Goal: Check status: Check status

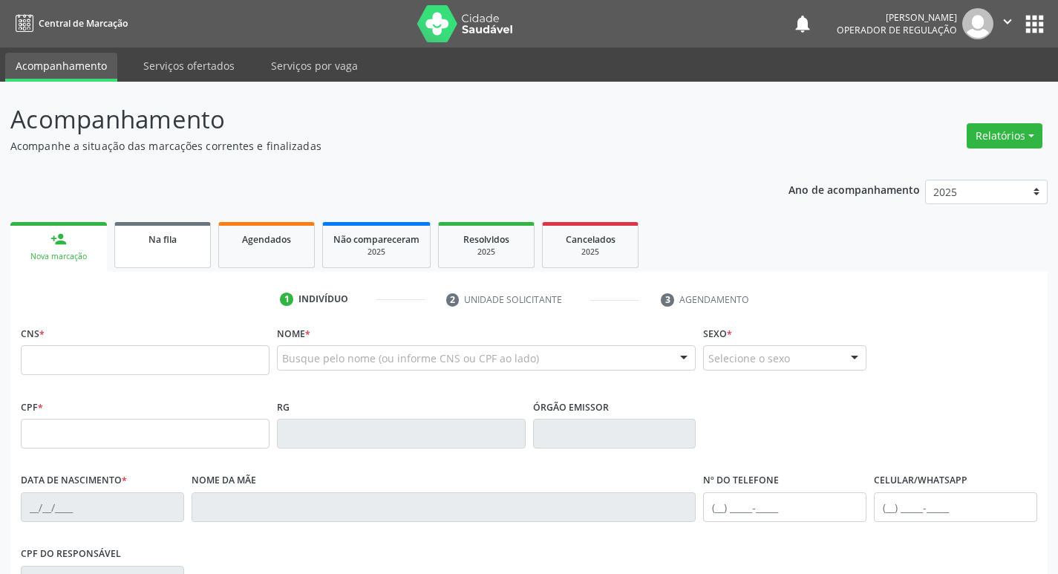
click at [189, 249] on link "Na fila" at bounding box center [162, 245] width 97 height 46
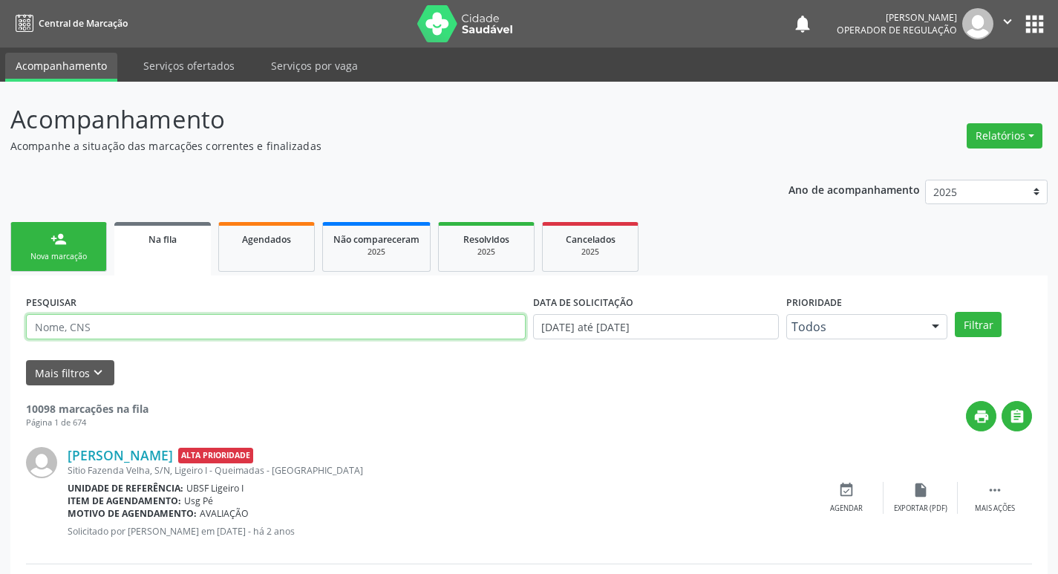
click at [146, 335] on input "text" at bounding box center [276, 326] width 500 height 25
type input "700401463356642"
click at [955, 312] on button "Filtrar" at bounding box center [978, 324] width 47 height 25
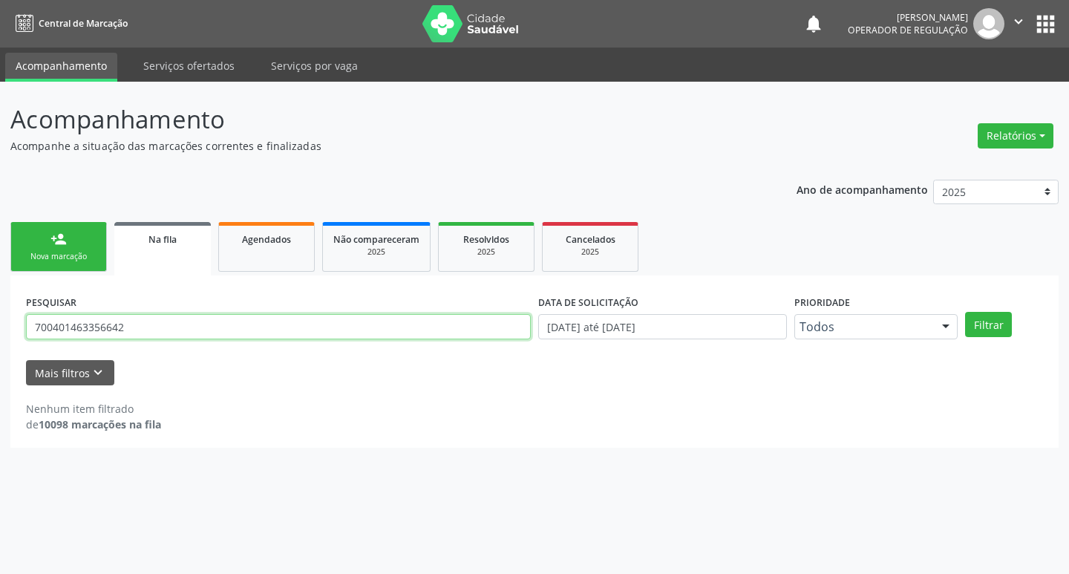
click at [76, 327] on input "700401463356642" at bounding box center [278, 326] width 505 height 25
click at [97, 328] on input "700401463356642" at bounding box center [278, 326] width 505 height 25
click at [119, 334] on input "700401463356642" at bounding box center [278, 326] width 505 height 25
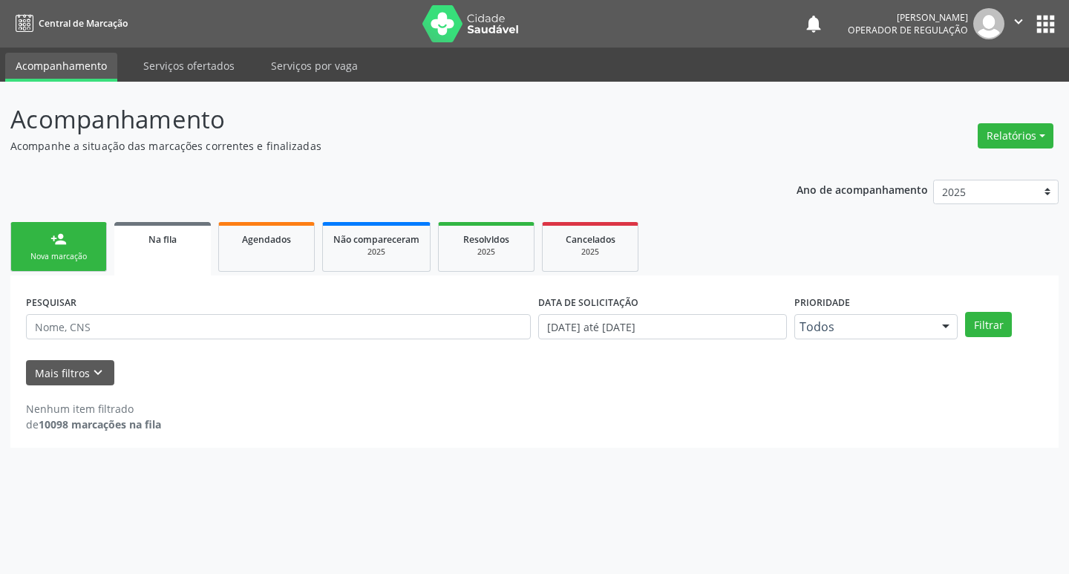
click at [249, 172] on div "Ano de acompanhamento 2025 2024 2023 2022 2021 person_add Nova marcação Na fila…" at bounding box center [534, 308] width 1048 height 279
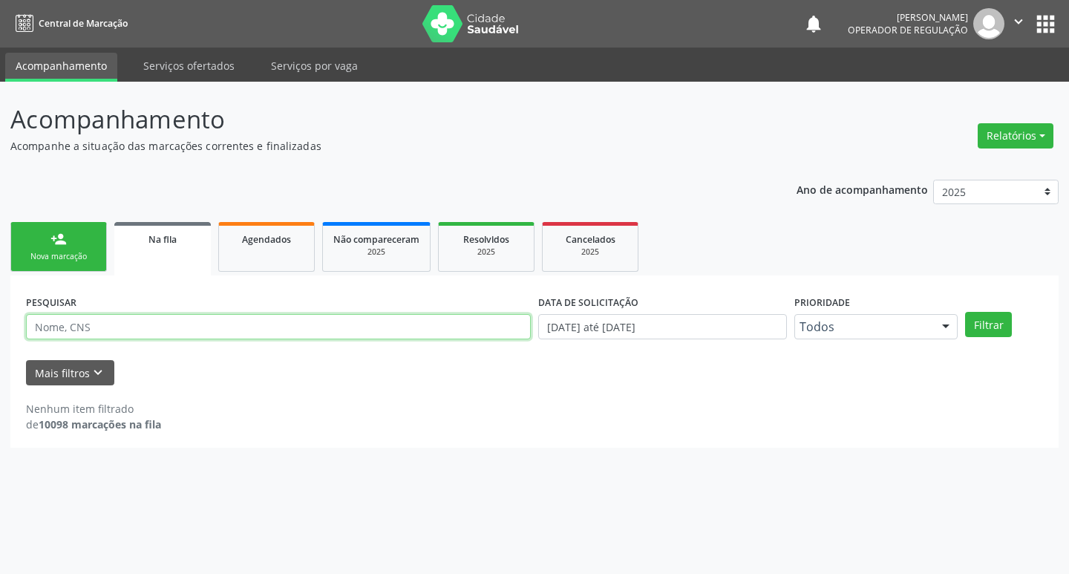
click at [149, 326] on input "text" at bounding box center [278, 326] width 505 height 25
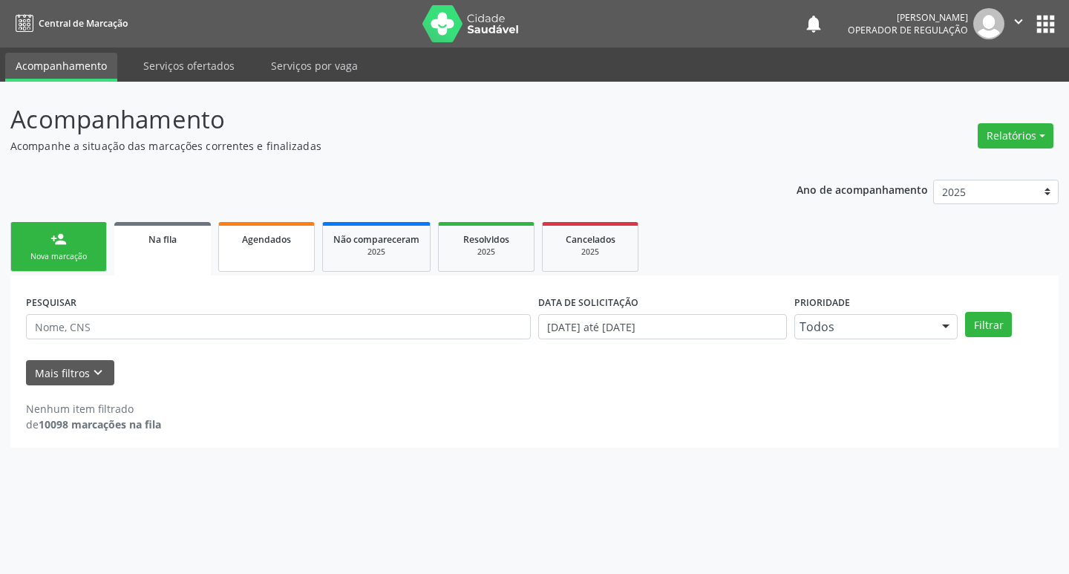
click at [269, 255] on link "Agendados" at bounding box center [266, 247] width 97 height 50
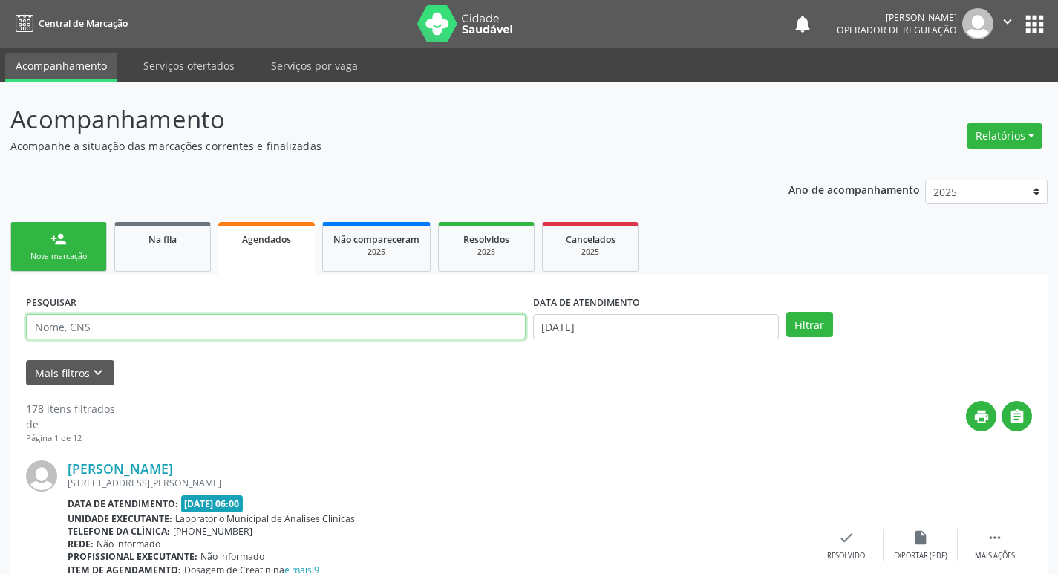
click at [186, 327] on input "text" at bounding box center [276, 326] width 500 height 25
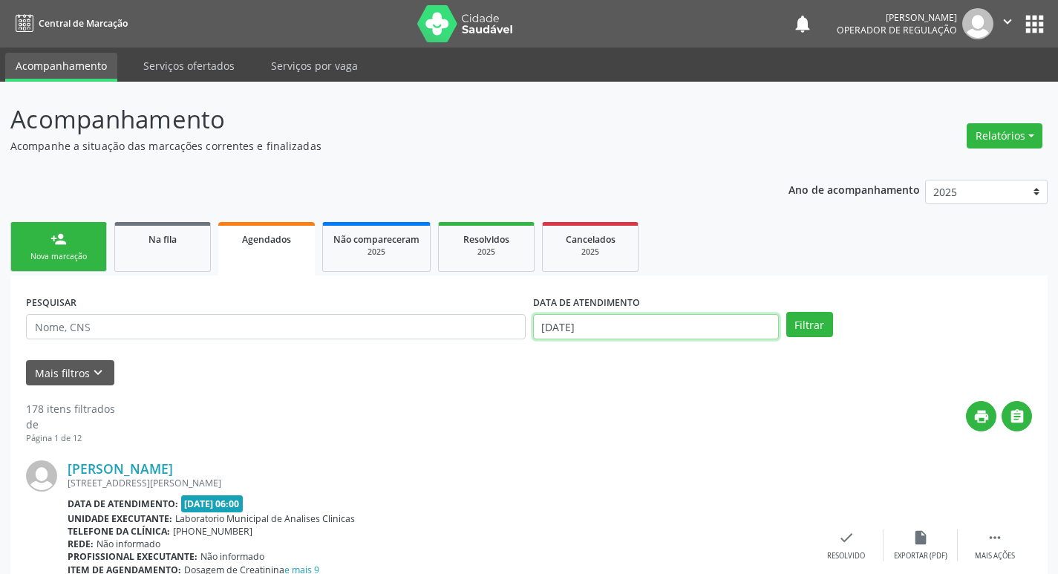
click at [584, 316] on input "[DATE]" at bounding box center [656, 326] width 246 height 25
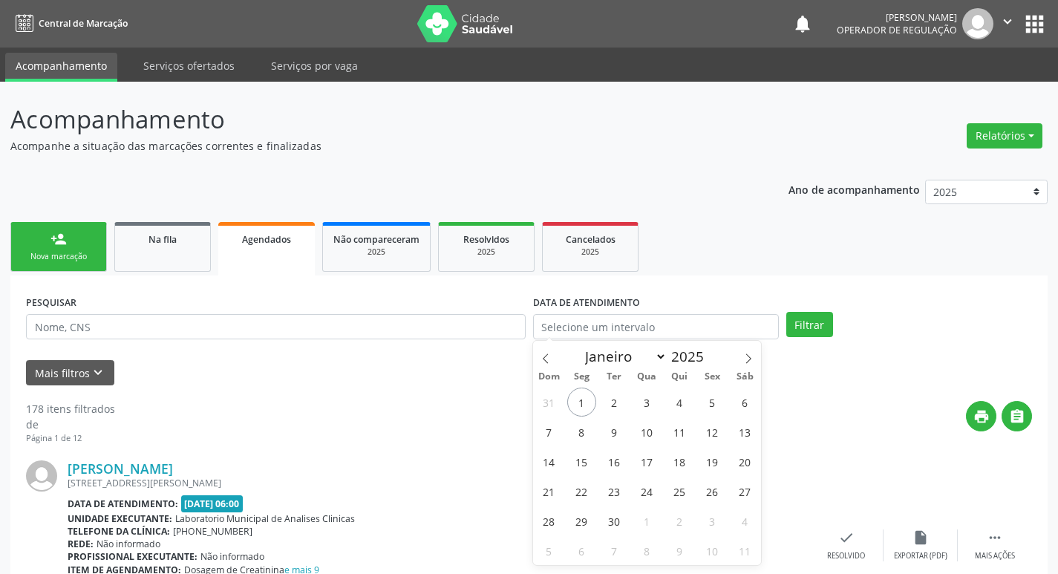
click at [425, 444] on div "print " at bounding box center [573, 423] width 917 height 44
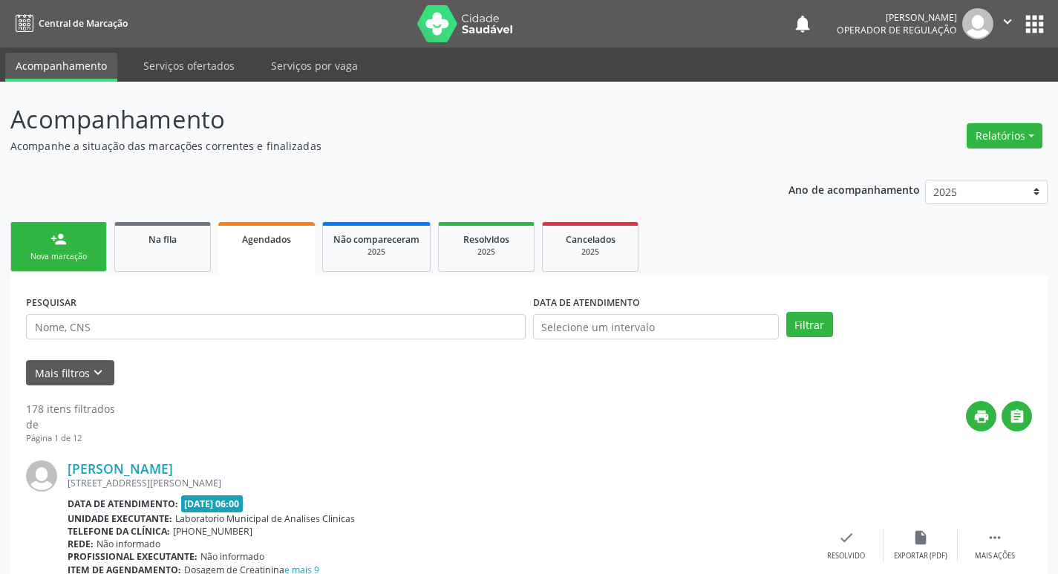
click at [1041, 33] on button "apps" at bounding box center [1035, 24] width 26 height 26
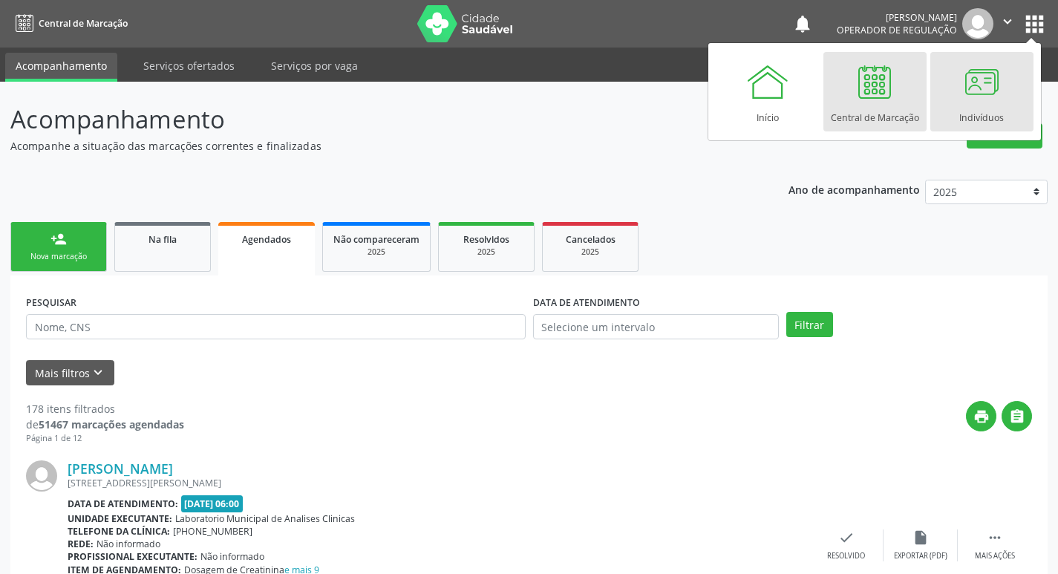
click at [977, 91] on div at bounding box center [981, 81] width 45 height 45
